Goal: Information Seeking & Learning: Compare options

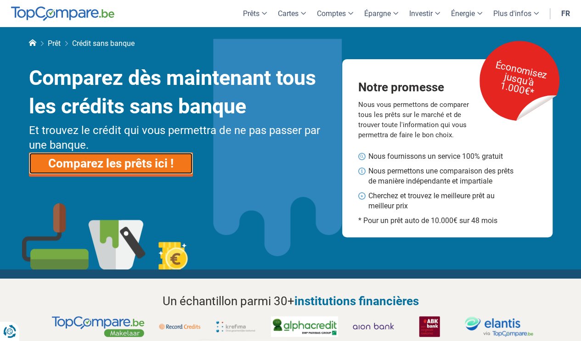
click at [102, 162] on link "Comparez les prêts ici !" at bounding box center [111, 163] width 164 height 22
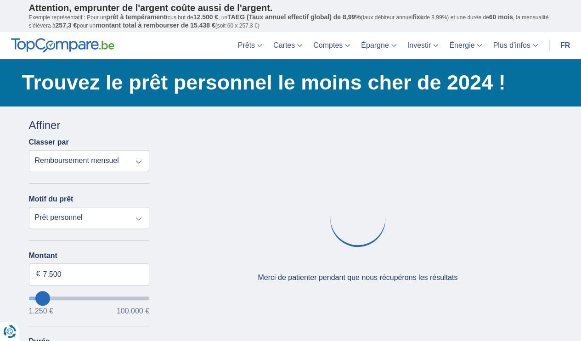
click at [136, 160] on select "Remboursement total TAEG Remboursement mensuel" at bounding box center [89, 161] width 121 height 22
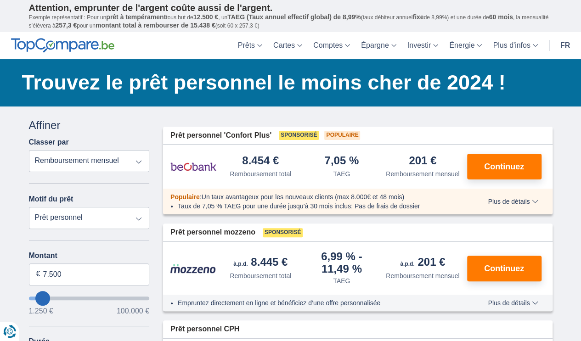
click at [137, 159] on select "Remboursement total TAEG Remboursement mensuel" at bounding box center [89, 161] width 121 height 22
click at [141, 218] on select "Prêt personnel Voiture Moto / vélo Caravane / mobilhome Travaux Energie Rachat …" at bounding box center [89, 218] width 121 height 22
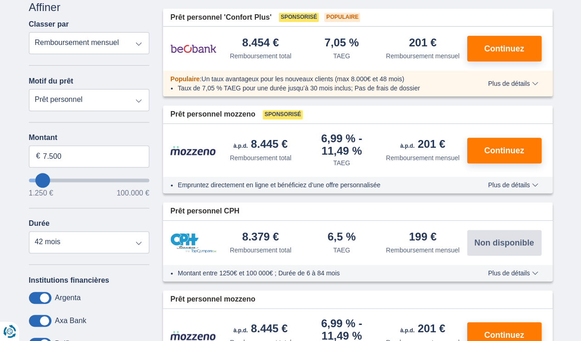
scroll to position [138, 0]
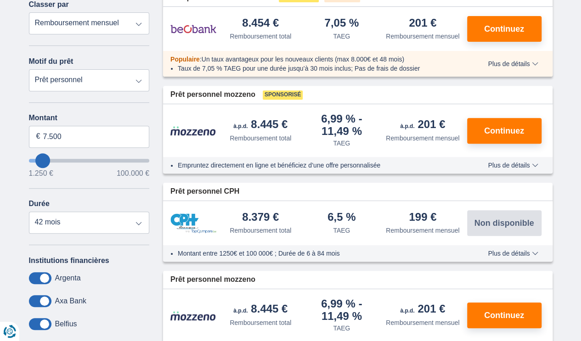
type input "9250"
type input "9.250"
select select "48"
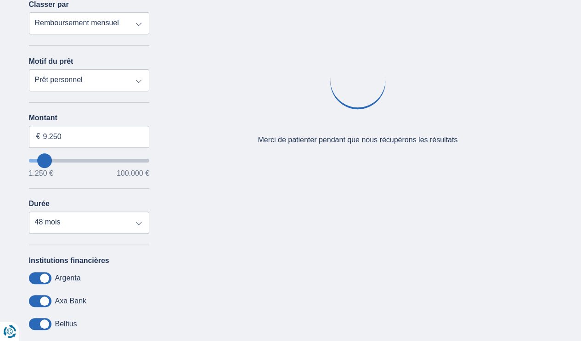
type input "19.250"
type input "19250"
select select "84"
type input "19250"
click at [56, 162] on input "wantToBorrow" at bounding box center [89, 161] width 121 height 4
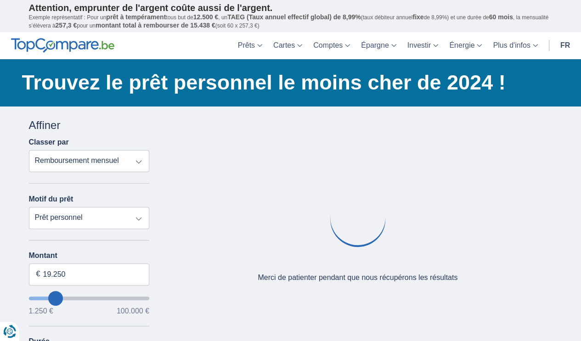
click at [50, 298] on input "wantToBorrow" at bounding box center [89, 299] width 121 height 4
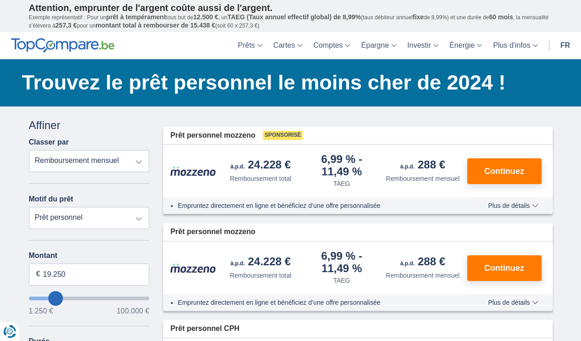
type input "10.250"
type input "10250"
select select "60"
type input "10250"
click at [46, 297] on input "wantToBorrow" at bounding box center [89, 299] width 121 height 4
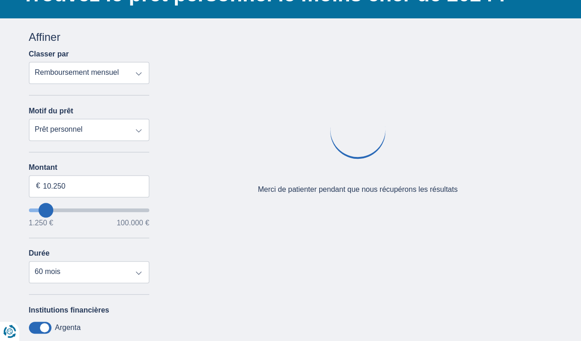
scroll to position [92, 0]
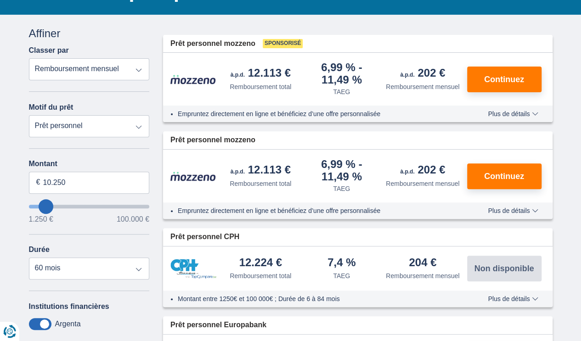
type input "2.250"
type input "2250"
select select "24"
click at [37, 205] on input "wantToBorrow" at bounding box center [89, 207] width 121 height 4
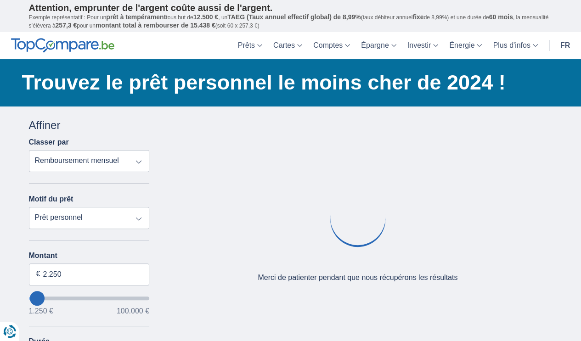
scroll to position [46, 0]
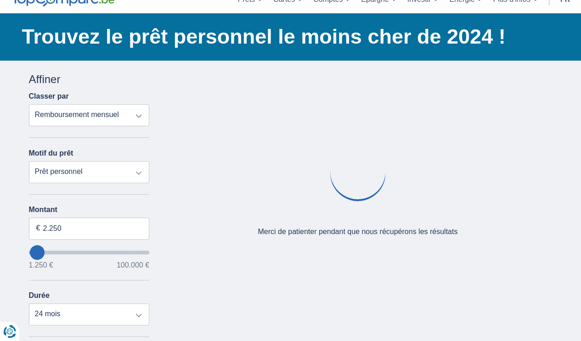
type input "15250"
click at [51, 251] on input "wantToBorrow" at bounding box center [89, 253] width 121 height 4
type input "15.250"
select select "84"
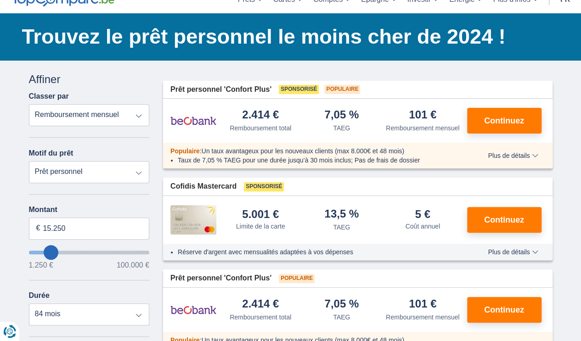
scroll to position [0, 0]
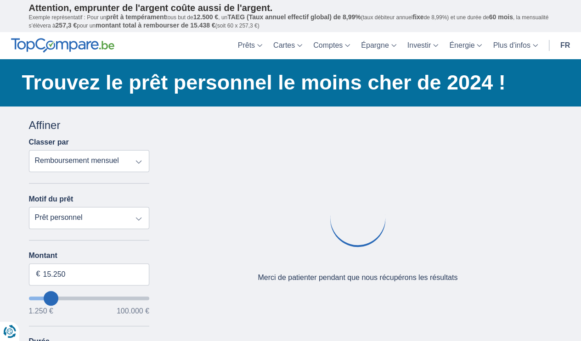
type input "7.250"
type input "7250"
select select "42"
type input "7250"
click at [43, 298] on input "wantToBorrow" at bounding box center [89, 299] width 121 height 4
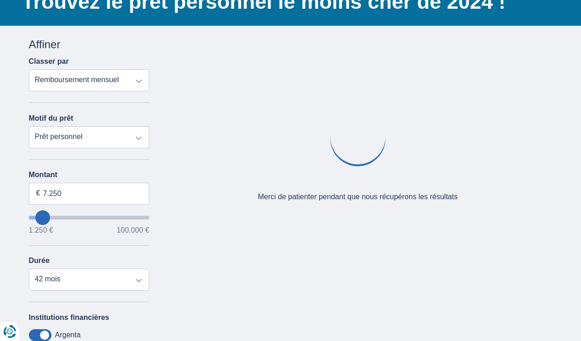
scroll to position [92, 0]
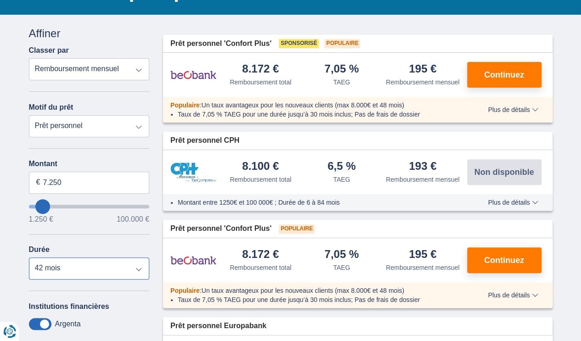
click at [141, 270] on select "12 mois 18 mois 24 mois 30 mois 36 mois 42 mois" at bounding box center [89, 269] width 121 height 22
click at [128, 275] on select "12 mois 18 mois 24 mois 30 mois 36 mois 42 mois" at bounding box center [89, 269] width 121 height 22
type input "16.250"
type input "16250"
click at [51, 206] on input "wantToBorrow" at bounding box center [89, 207] width 121 height 4
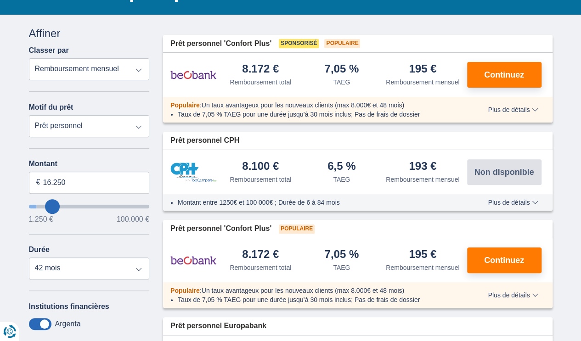
select select "84"
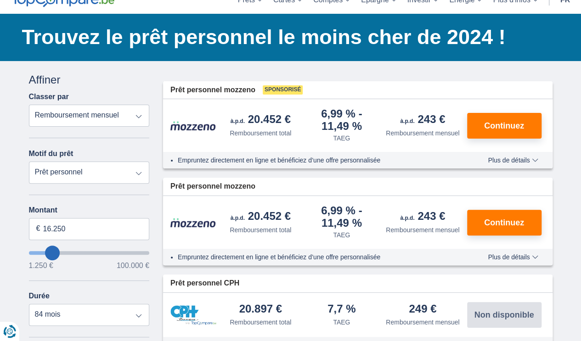
scroll to position [46, 0]
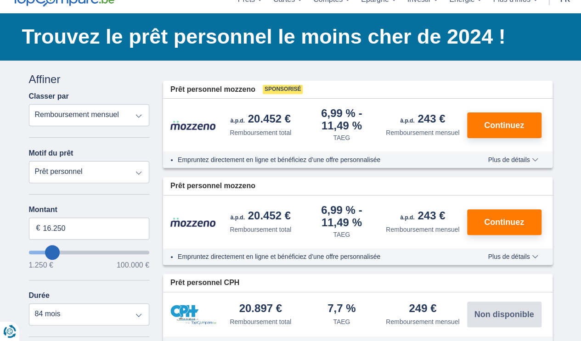
click at [45, 253] on input "wantToBorrow" at bounding box center [89, 253] width 121 height 4
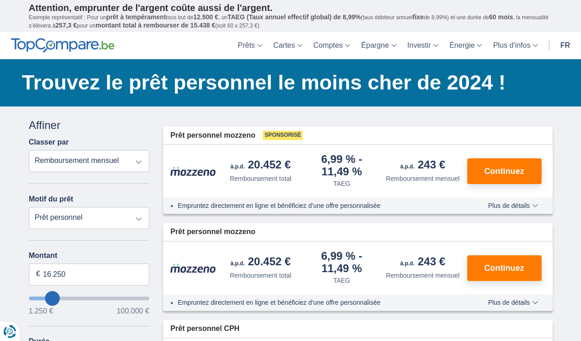
type input "7.250"
type input "7250"
select select "42"
type input "7250"
click at [43, 298] on input "wantToBorrow" at bounding box center [89, 299] width 121 height 4
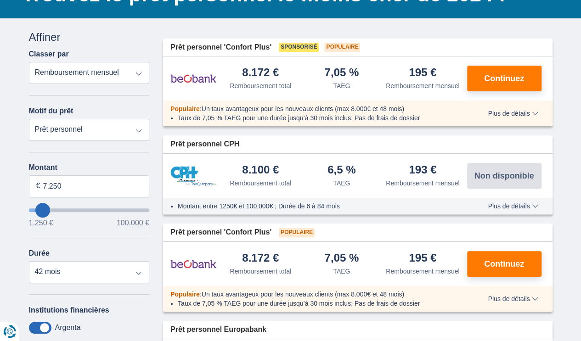
scroll to position [92, 0]
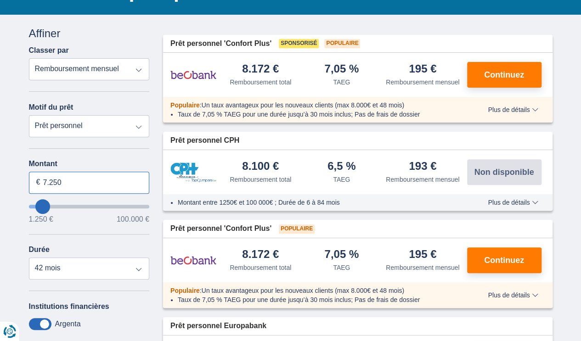
click at [65, 184] on input "7.250" at bounding box center [89, 183] width 121 height 22
drag, startPoint x: 65, startPoint y: 182, endPoint x: 37, endPoint y: 179, distance: 28.1
click at [37, 179] on div "7.250 €" at bounding box center [89, 183] width 121 height 22
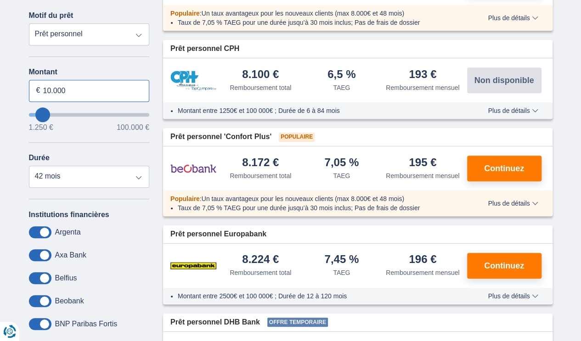
scroll to position [230, 0]
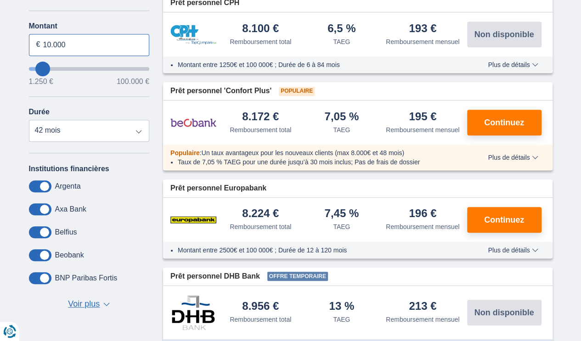
type input "10.000"
click at [493, 221] on span "Continuez" at bounding box center [504, 220] width 40 height 8
type input "10250"
select select "48"
